Goal: Task Accomplishment & Management: Use online tool/utility

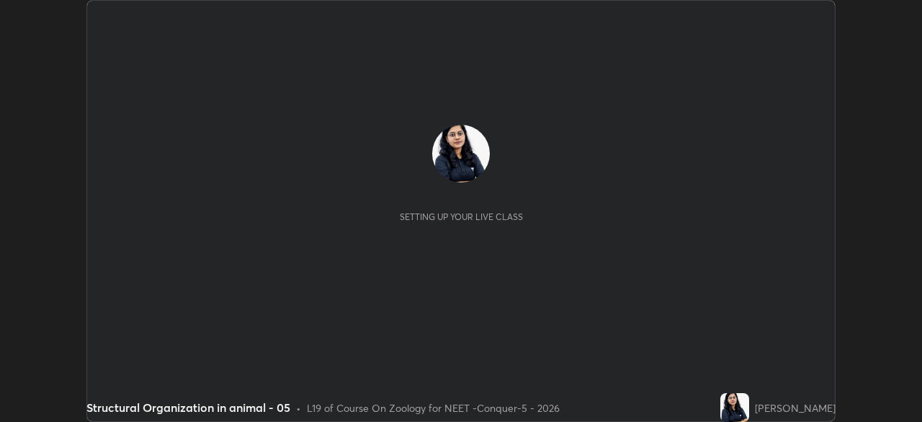
scroll to position [422, 922]
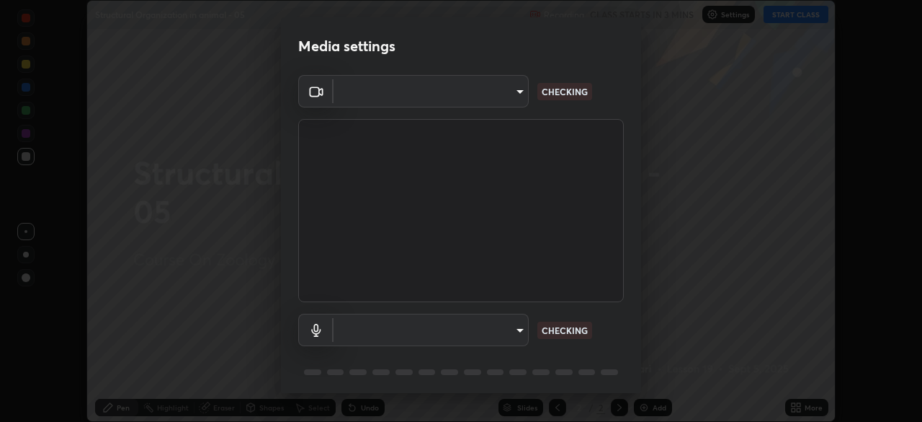
click at [494, 104] on body "Erase all Structural Organization in animal - 05 Recording CLASS STARTS IN 3 MI…" at bounding box center [461, 211] width 922 height 422
click at [482, 94] on div at bounding box center [461, 211] width 922 height 422
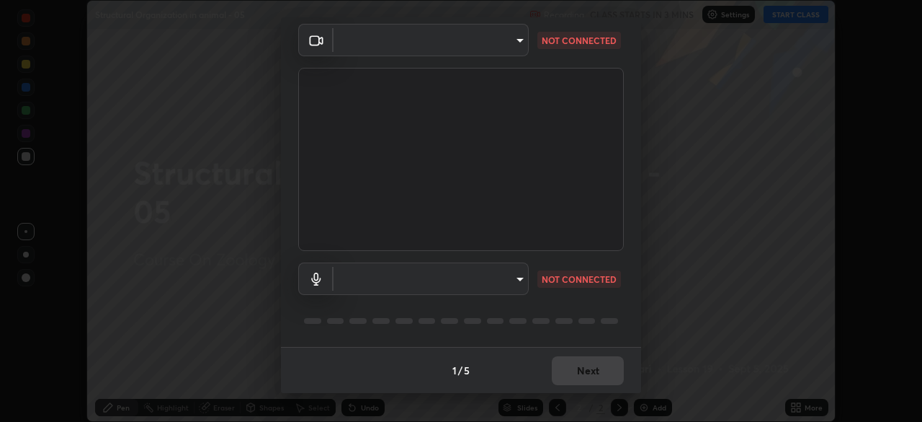
type input "bfa13ec11e3806c3eb92bf3b7126344263004e7e0ebf3fc0325b0f534c832c89"
type input "0386923fb9024cbaf178a4a2fd8e3b751ee26661207c8dbefa86137fe9378b42"
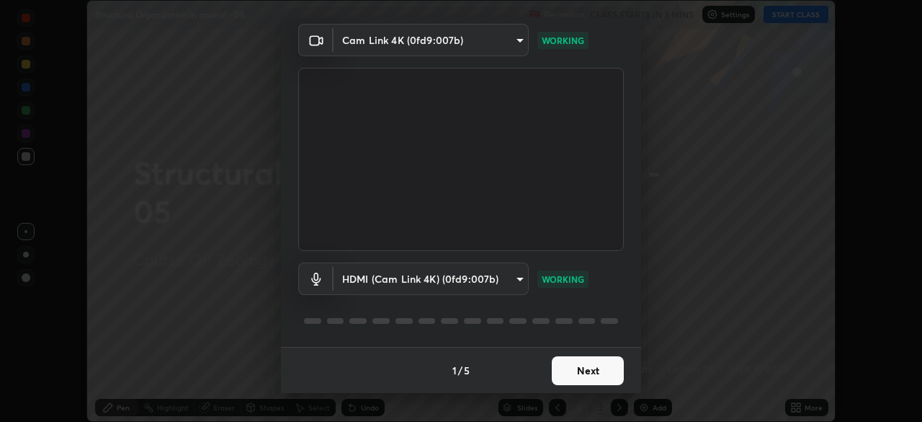
click at [585, 368] on button "Next" at bounding box center [588, 370] width 72 height 29
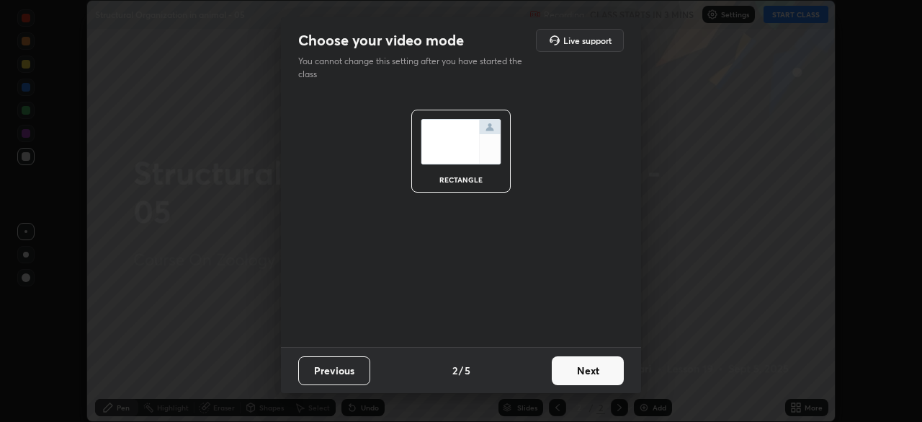
scroll to position [0, 0]
click at [595, 367] on button "Next" at bounding box center [588, 370] width 72 height 29
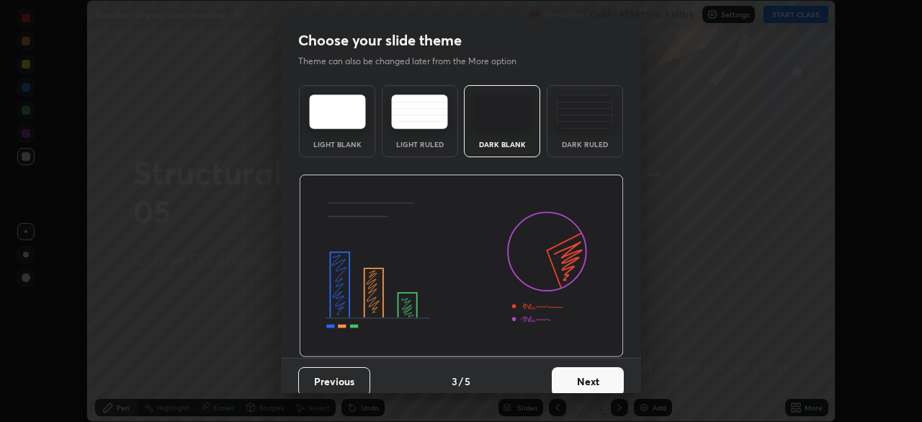
click at [603, 369] on button "Next" at bounding box center [588, 381] width 72 height 29
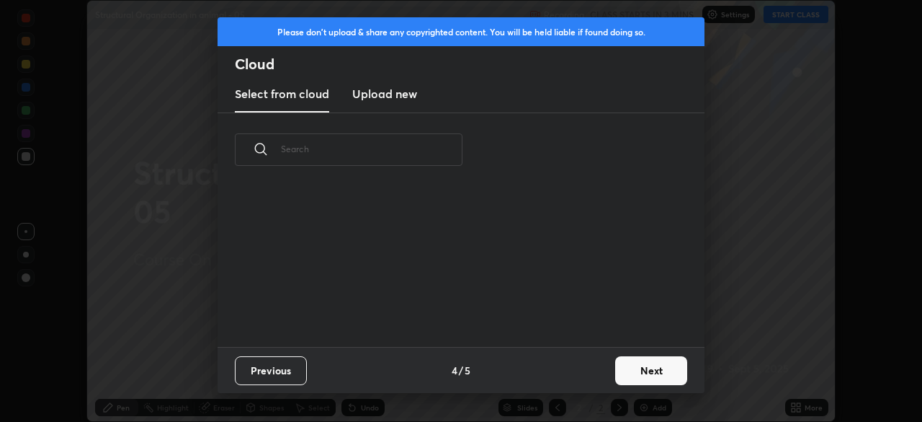
click at [619, 372] on button "Next" at bounding box center [651, 370] width 72 height 29
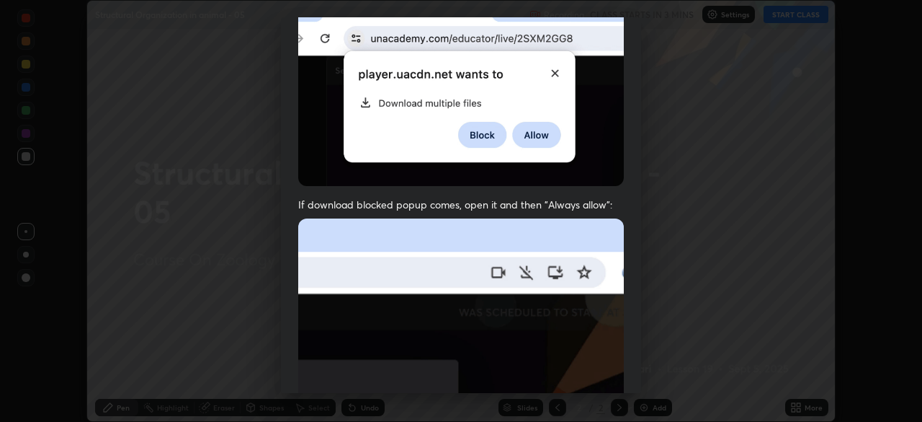
scroll to position [345, 0]
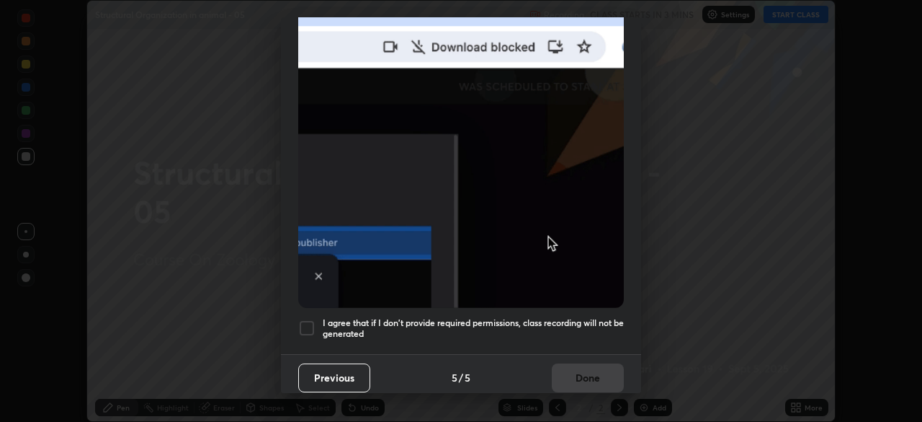
click at [311, 325] on div at bounding box center [306, 327] width 17 height 17
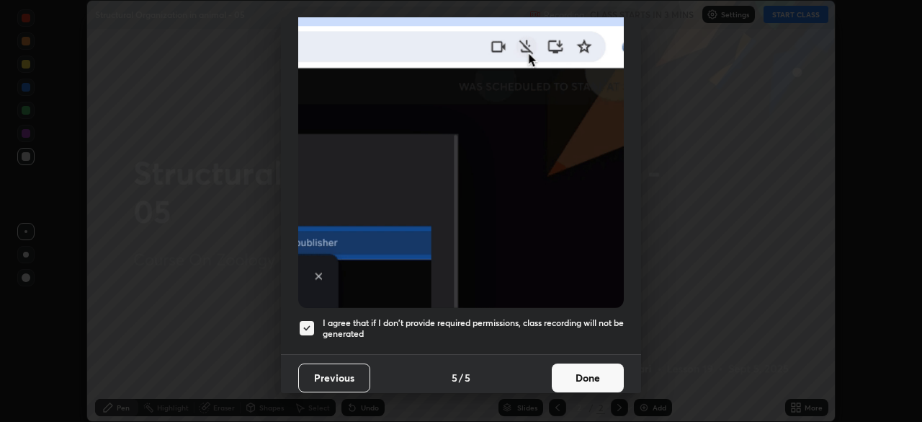
click at [582, 372] on button "Done" at bounding box center [588, 377] width 72 height 29
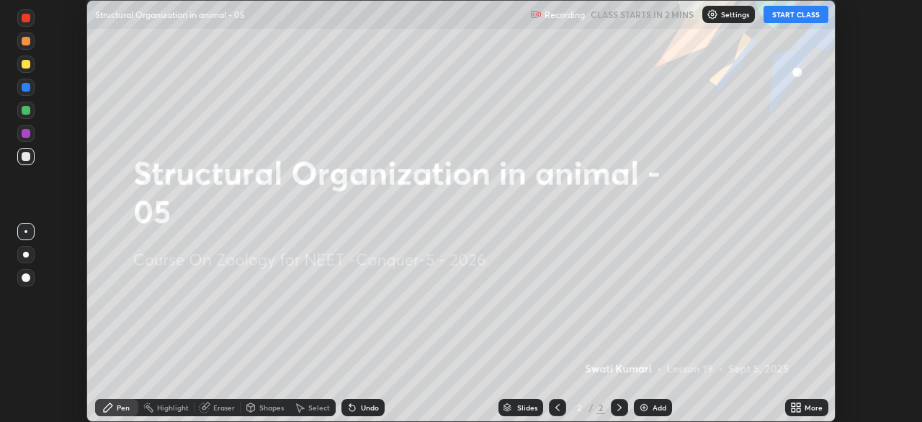
click at [793, 409] on icon at bounding box center [794, 410] width 4 height 4
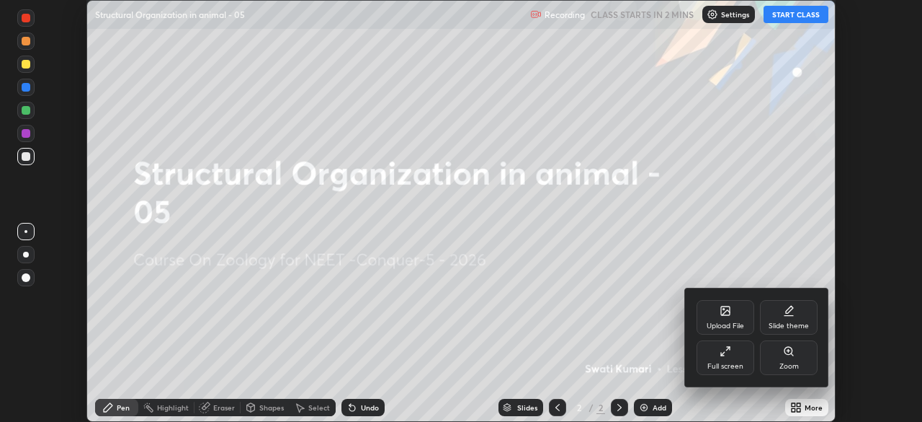
click at [721, 319] on div "Upload File" at bounding box center [726, 317] width 58 height 35
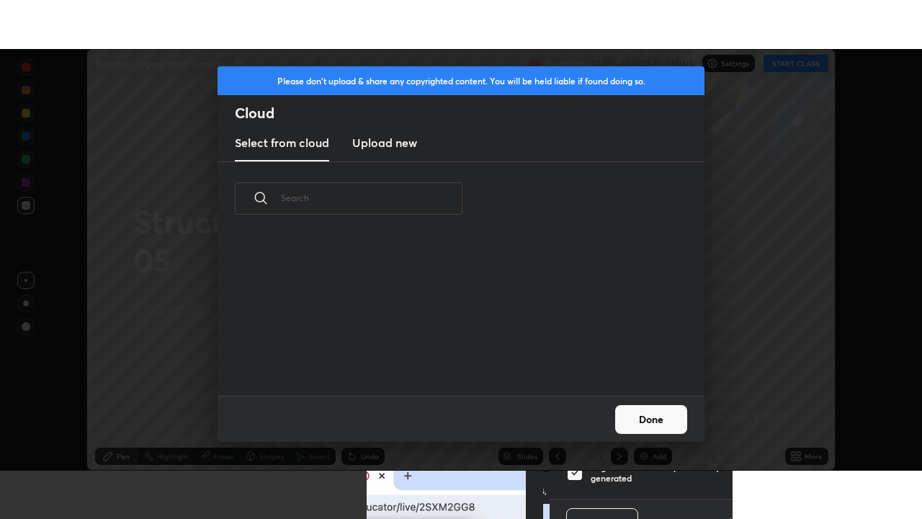
scroll to position [160, 463]
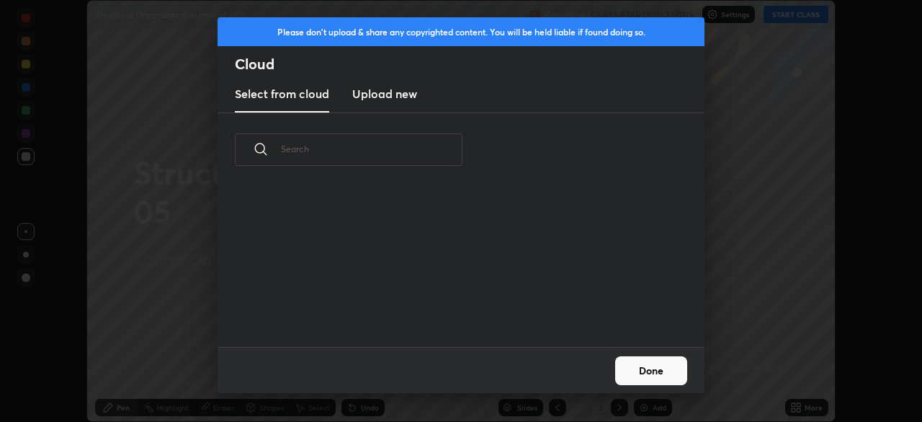
click at [391, 93] on h3 "Upload new" at bounding box center [384, 93] width 65 height 17
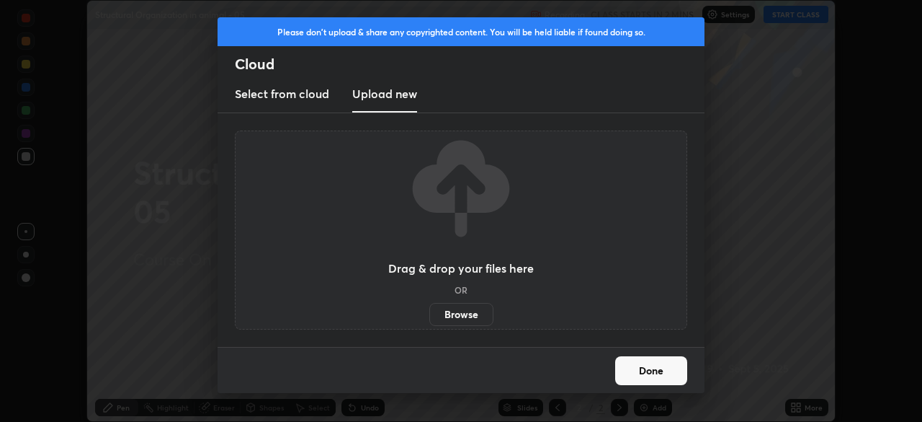
click at [455, 319] on label "Browse" at bounding box center [462, 314] width 64 height 23
click at [430, 319] on input "Browse" at bounding box center [430, 314] width 0 height 23
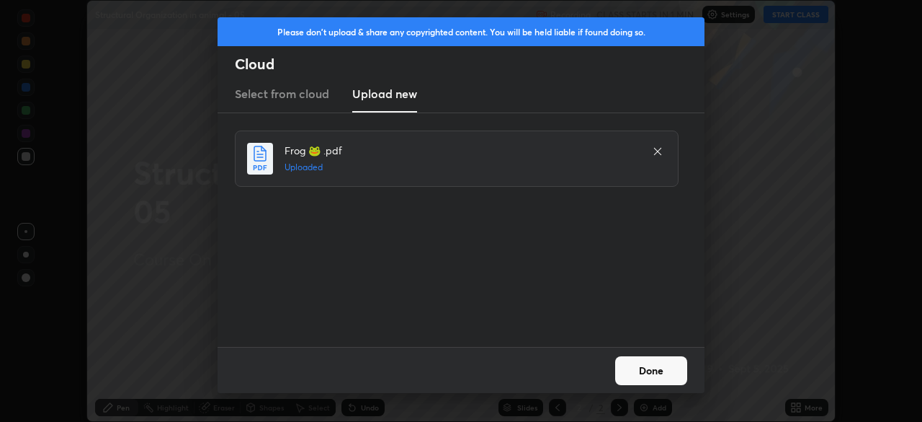
click at [644, 365] on button "Done" at bounding box center [651, 370] width 72 height 29
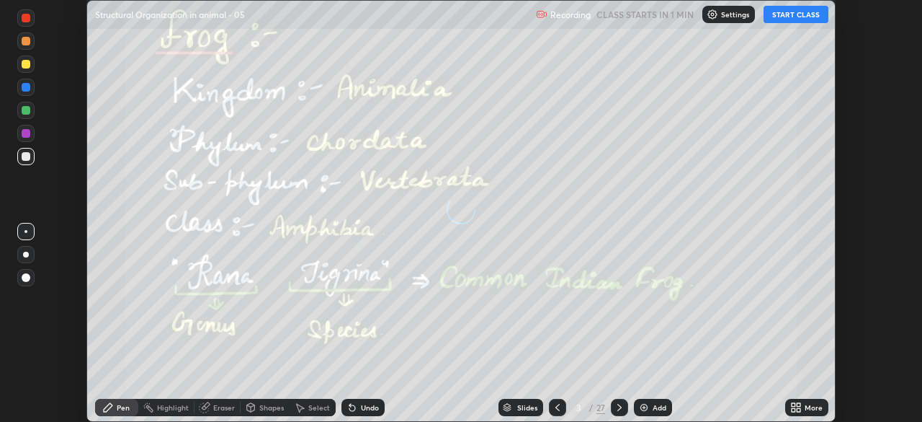
click at [798, 404] on icon at bounding box center [799, 405] width 4 height 4
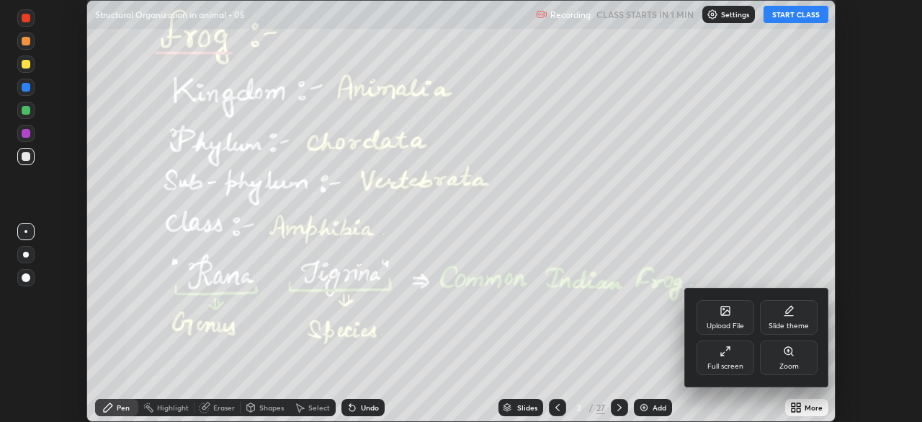
click at [725, 362] on div "Full screen" at bounding box center [726, 365] width 36 height 7
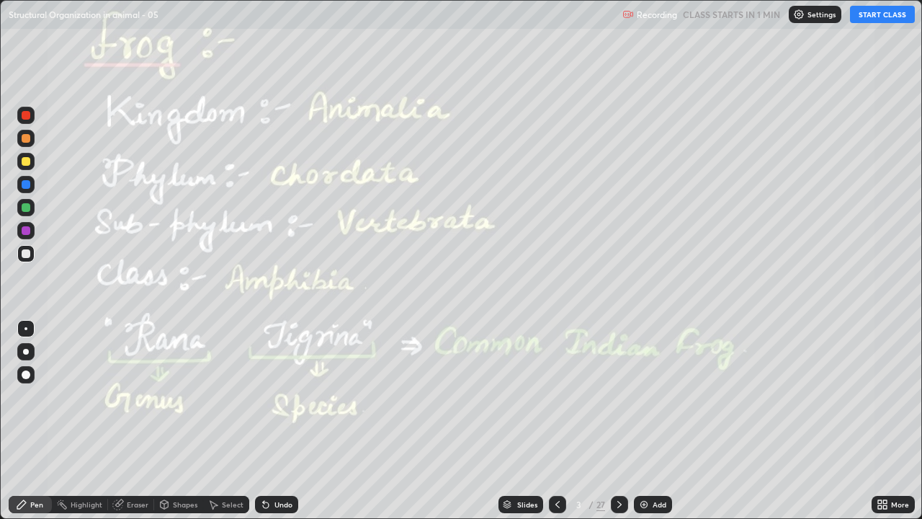
scroll to position [519, 922]
click at [558, 421] on div at bounding box center [557, 504] width 17 height 17
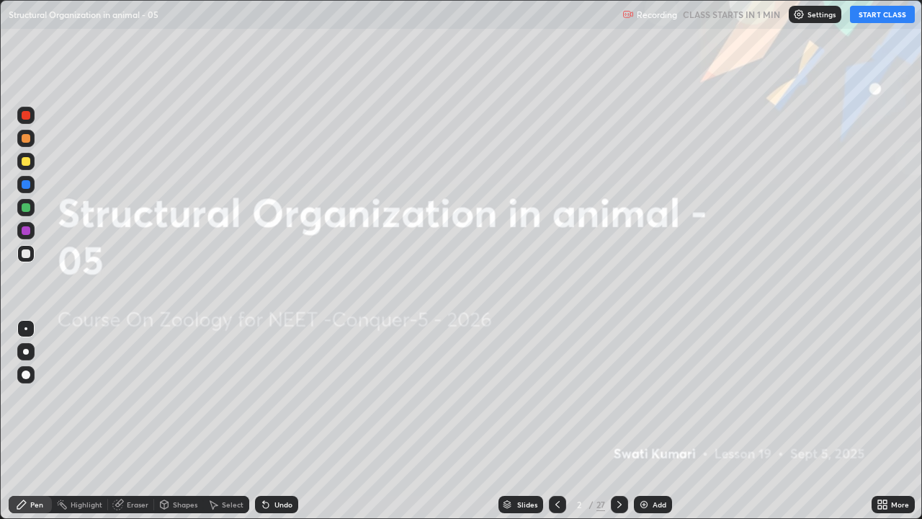
click at [804, 19] on img at bounding box center [799, 15] width 12 height 12
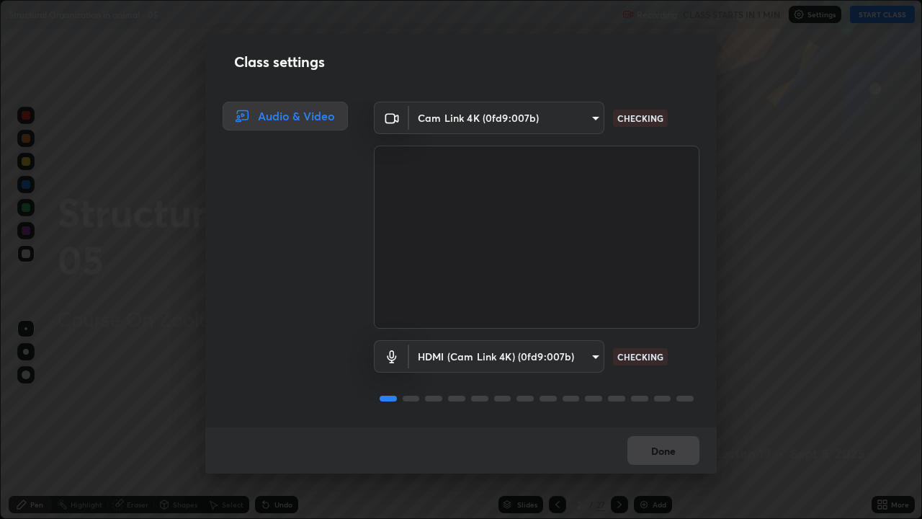
scroll to position [1, 0]
click at [661, 421] on button "Done" at bounding box center [664, 450] width 72 height 29
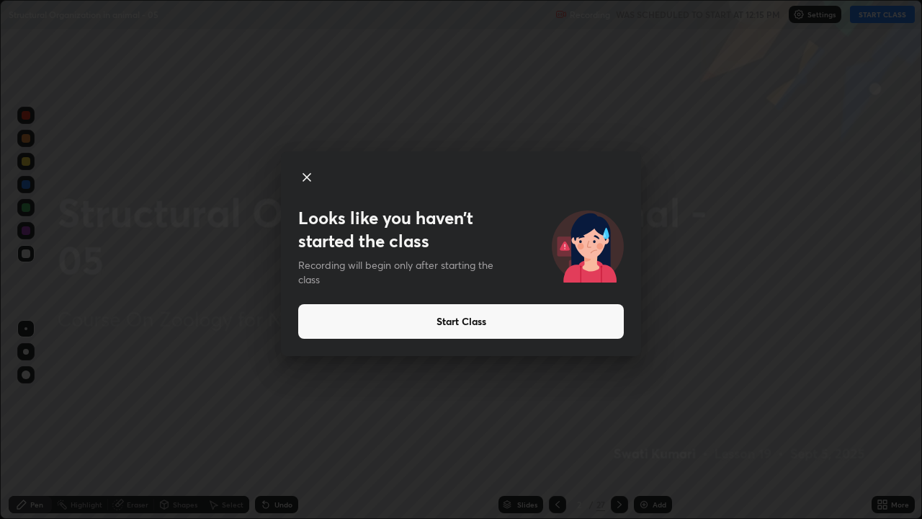
click at [497, 320] on button "Start Class" at bounding box center [461, 321] width 326 height 35
click at [484, 327] on button "Start Class" at bounding box center [461, 321] width 326 height 35
click at [485, 322] on button "Start Class" at bounding box center [461, 321] width 326 height 35
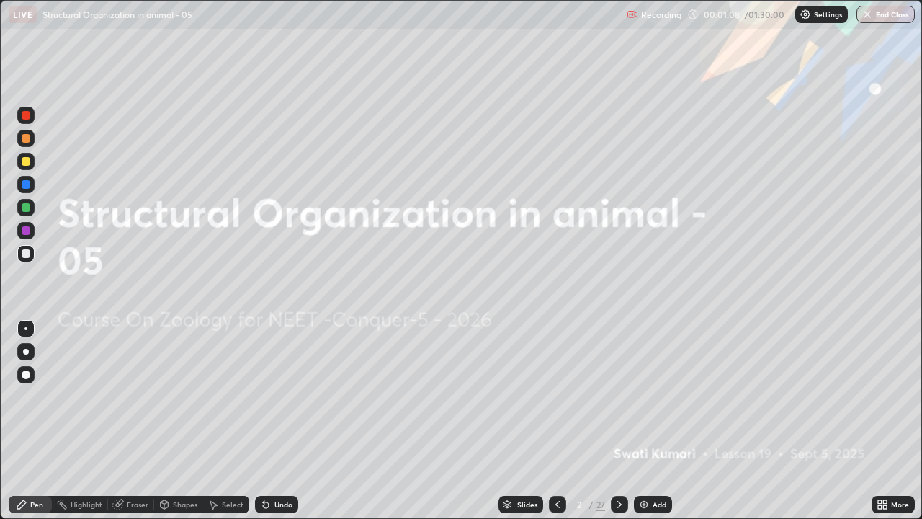
click at [672, 15] on p "Recording" at bounding box center [661, 14] width 40 height 11
click at [826, 13] on p "Settings" at bounding box center [828, 14] width 28 height 7
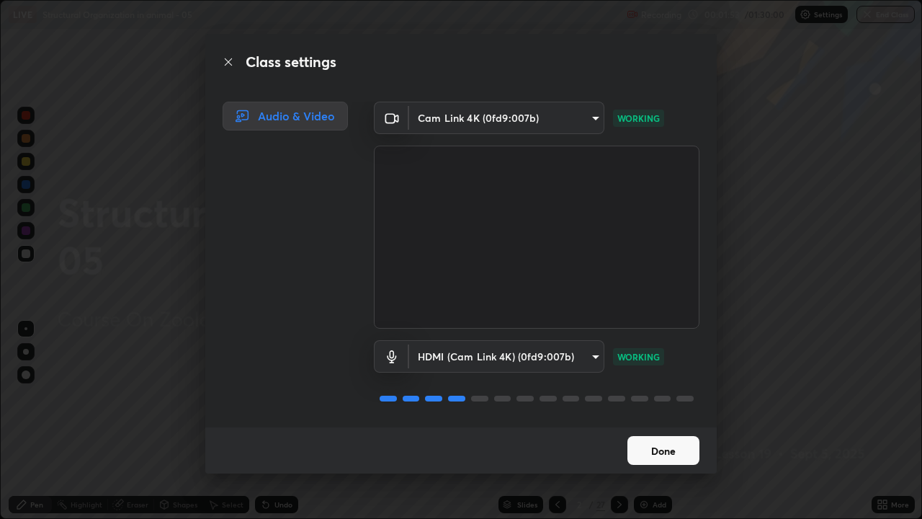
click at [659, 421] on button "Done" at bounding box center [664, 450] width 72 height 29
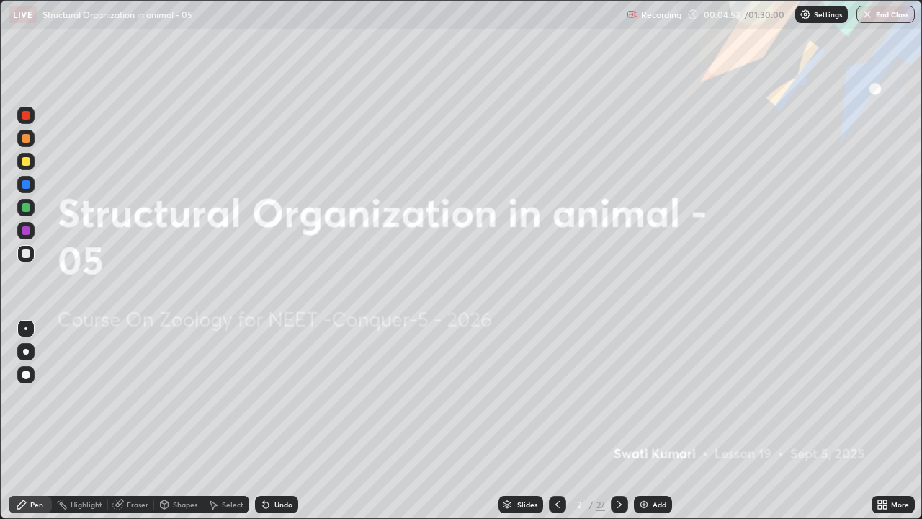
click at [887, 19] on button "End Class" at bounding box center [886, 14] width 58 height 17
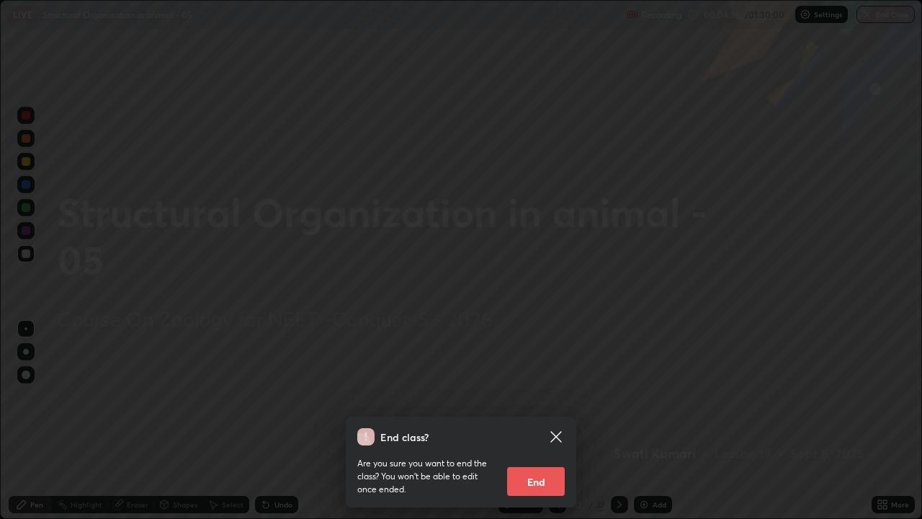
click at [528, 421] on button "End" at bounding box center [536, 481] width 58 height 29
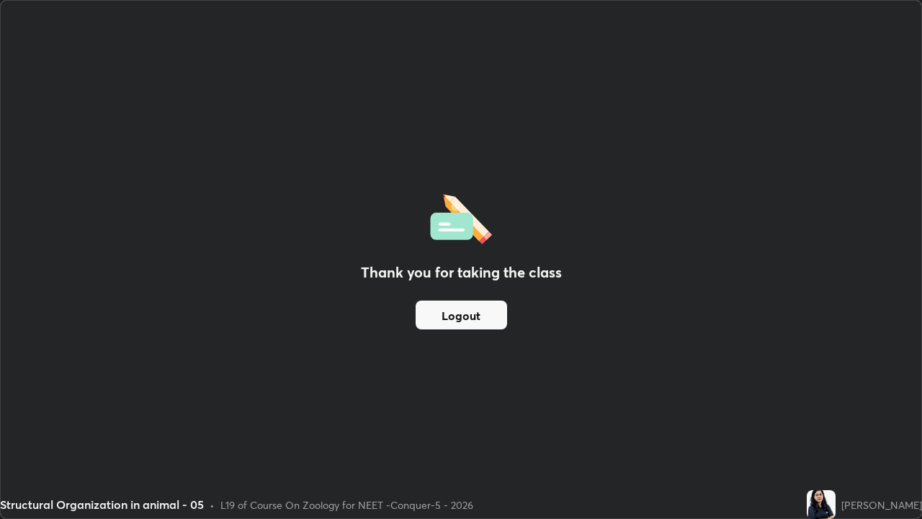
click at [537, 421] on div "Thank you for taking the class Logout" at bounding box center [461, 259] width 921 height 517
click at [476, 321] on button "Logout" at bounding box center [462, 315] width 92 height 29
